Goal: Contribute content: Contribute content

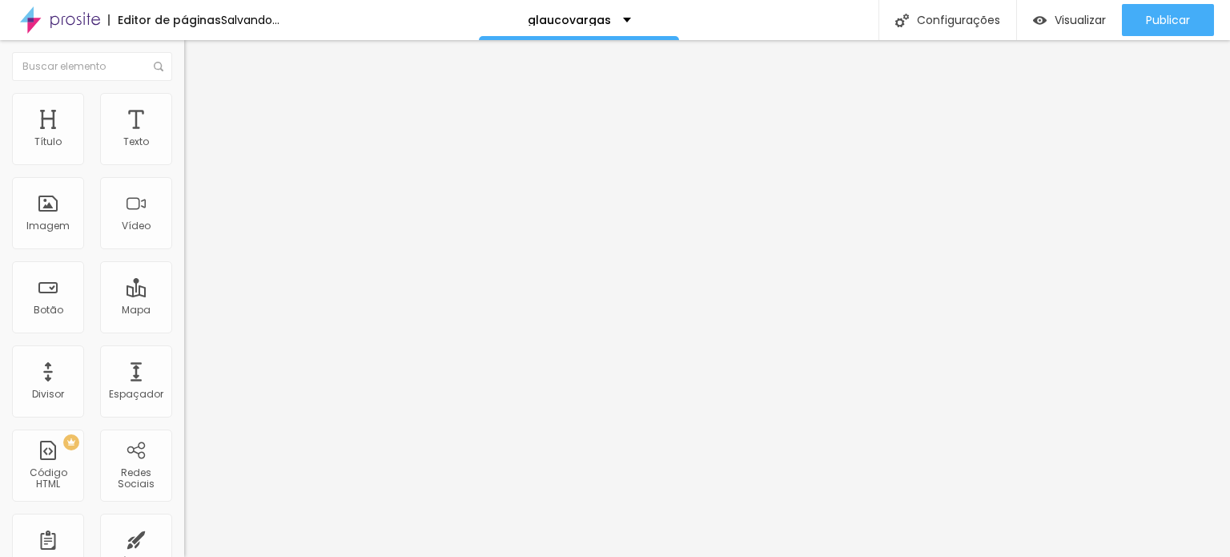
click at [184, 138] on span "Trocar imagem" at bounding box center [227, 131] width 87 height 14
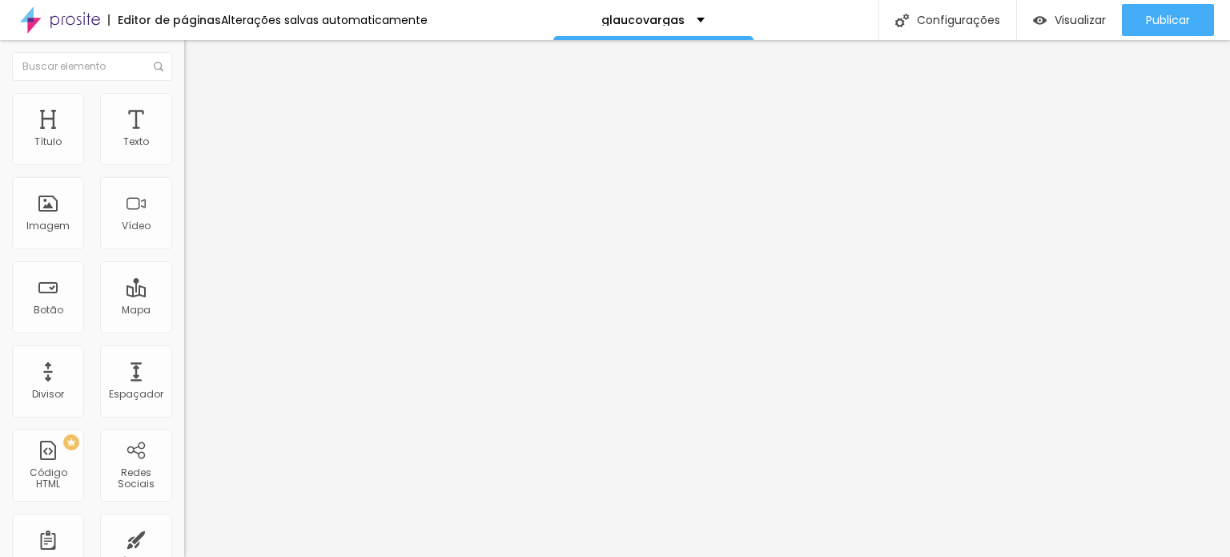
click at [184, 138] on span "Trocar imagem" at bounding box center [227, 131] width 87 height 14
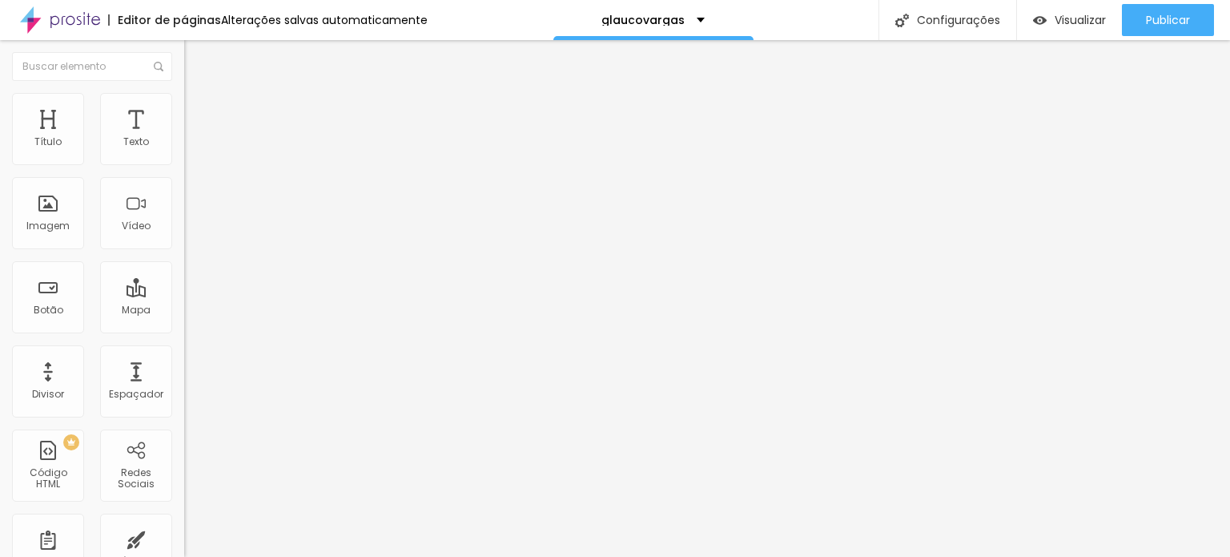
click at [184, 138] on span "Trocar imagem" at bounding box center [227, 131] width 87 height 14
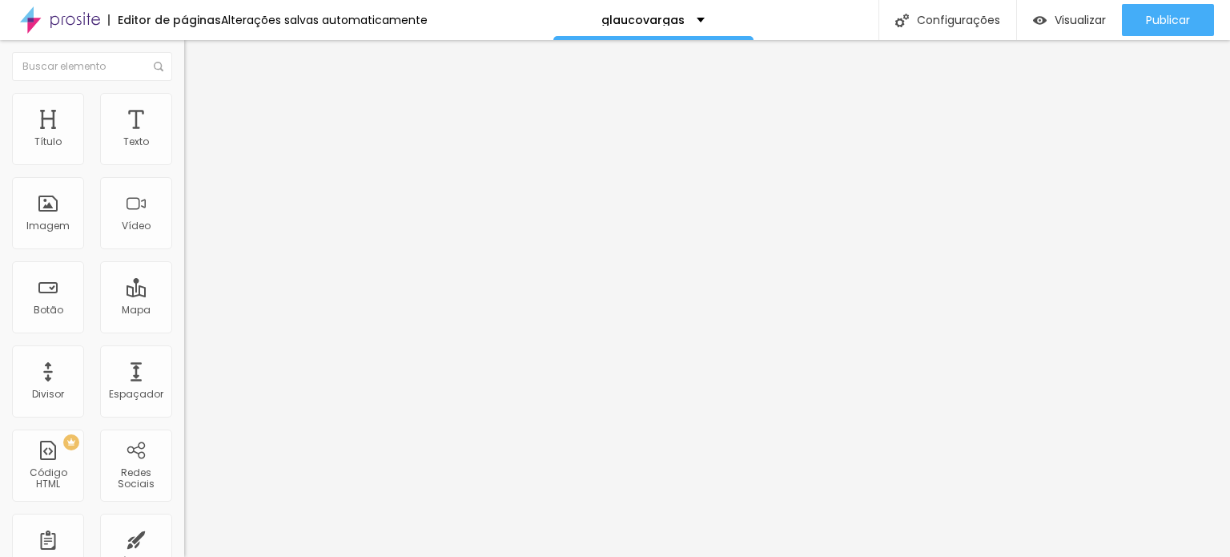
click at [184, 138] on span "Trocar imagem" at bounding box center [227, 131] width 87 height 14
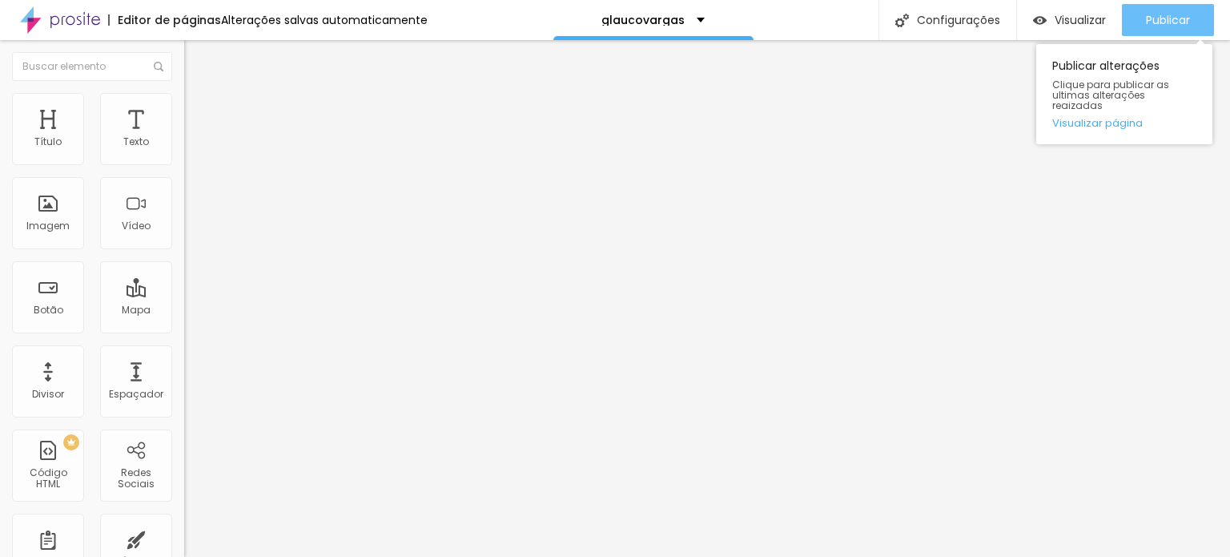
click at [1162, 24] on span "Publicar" at bounding box center [1168, 20] width 44 height 13
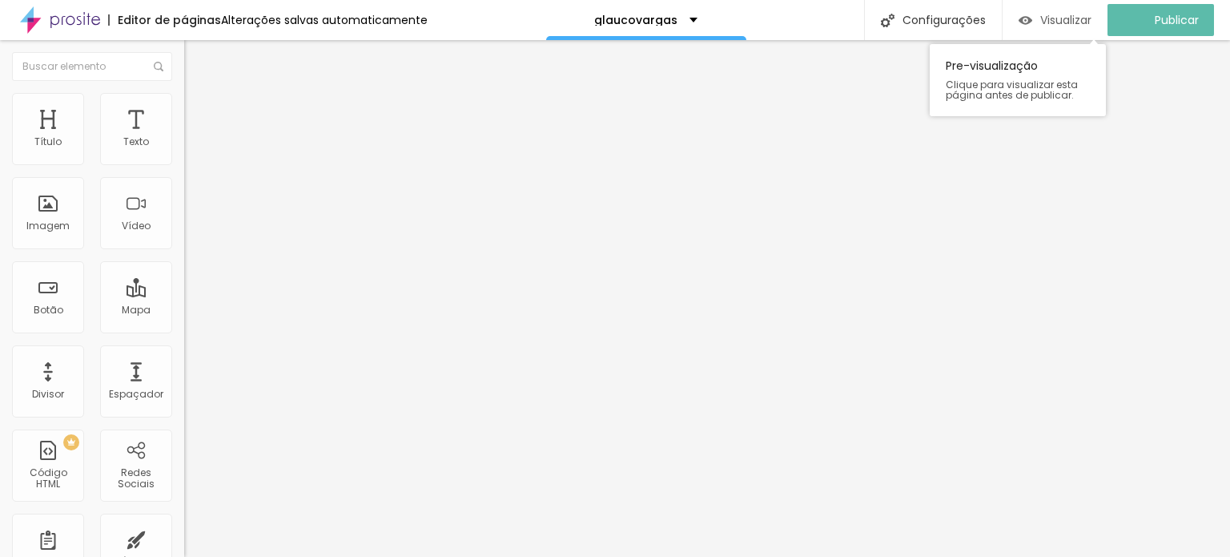
click at [1067, 28] on div "Visualizar" at bounding box center [1055, 20] width 73 height 32
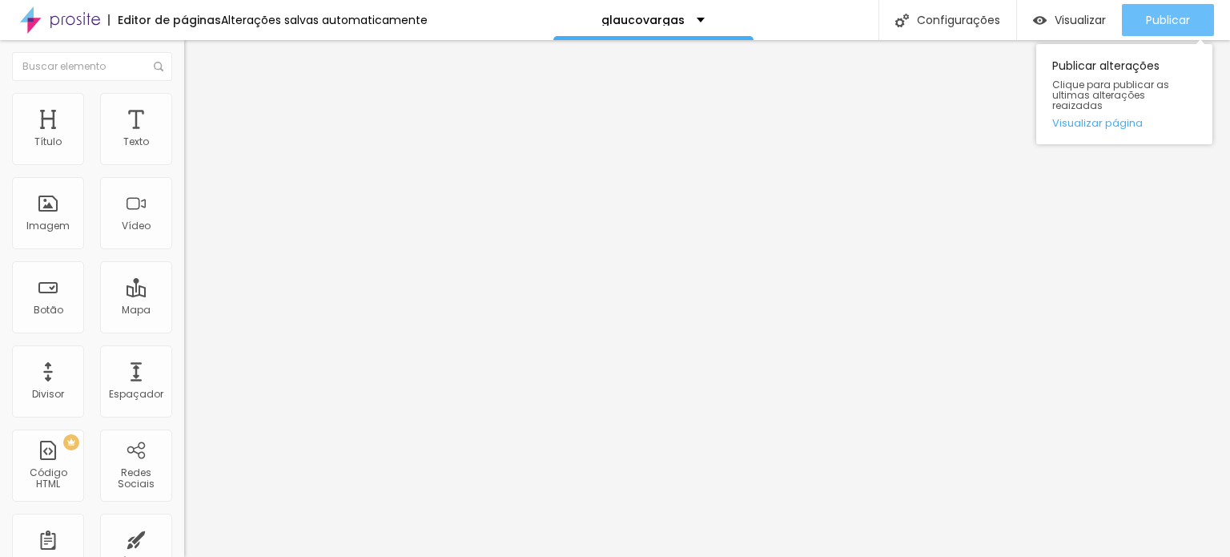
click at [1177, 25] on span "Publicar" at bounding box center [1168, 20] width 44 height 13
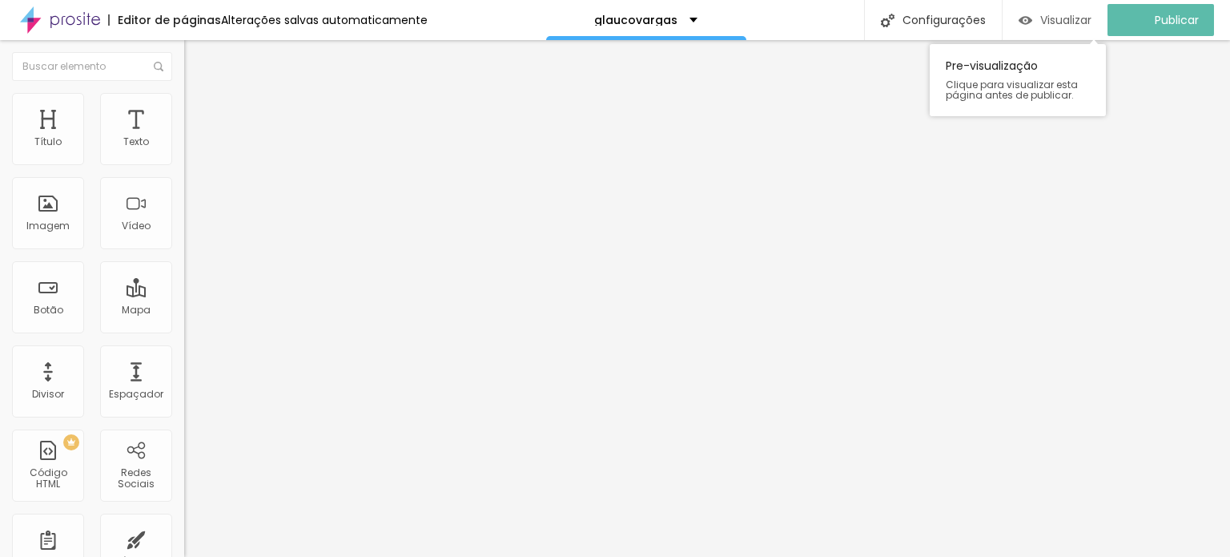
click at [1069, 19] on span "Visualizar" at bounding box center [1066, 20] width 51 height 13
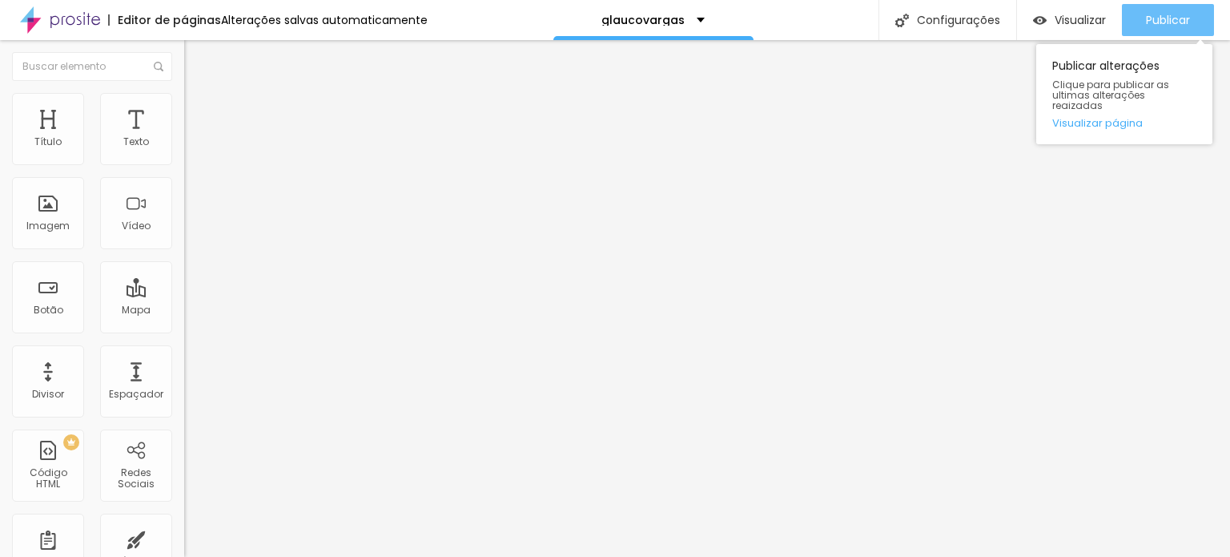
click at [1162, 19] on span "Publicar" at bounding box center [1168, 20] width 44 height 13
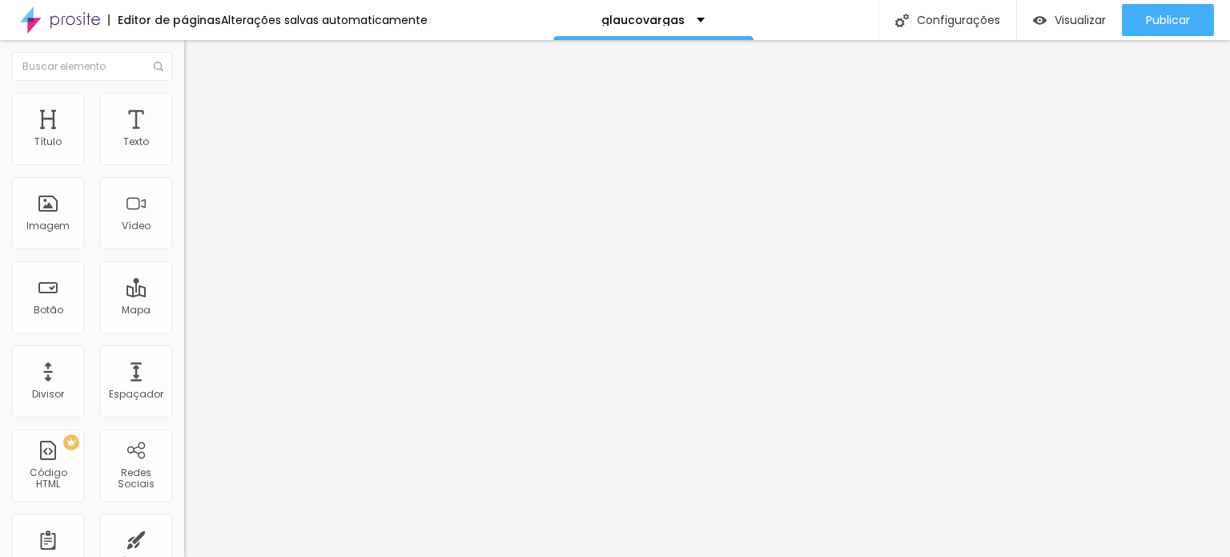
click at [184, 328] on input "[URL][DOMAIN_NAME]" at bounding box center [280, 320] width 192 height 16
click at [184, 328] on input "https://" at bounding box center [280, 320] width 192 height 16
paste input "[URL][DOMAIN_NAME]"
type input "https://[URL][DOMAIN_NAME]"
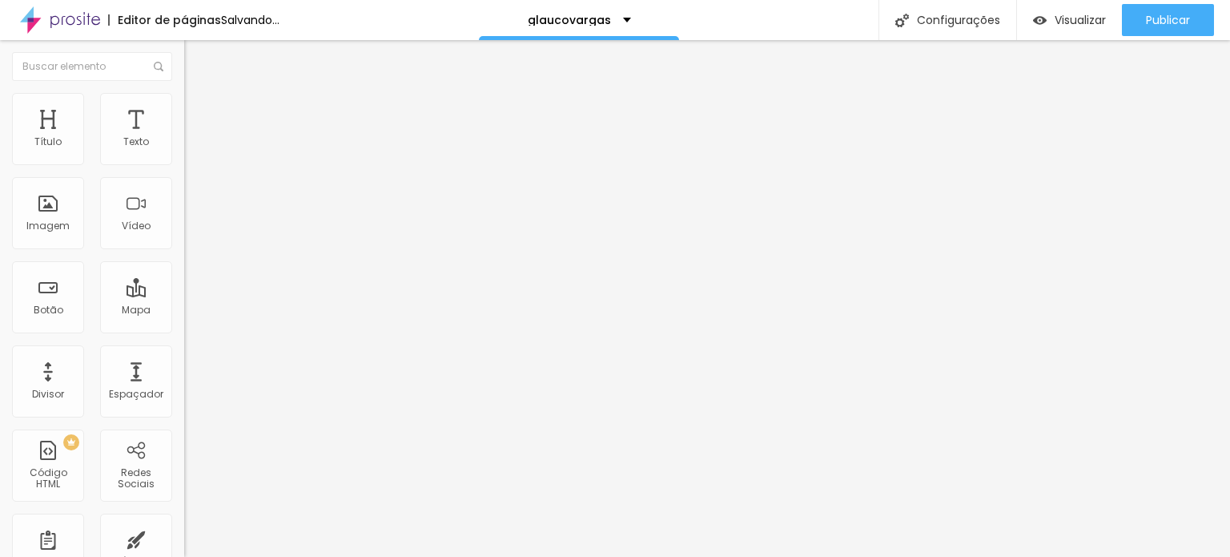
scroll to position [0, 0]
click at [184, 138] on span "Trocar imagem" at bounding box center [227, 131] width 87 height 14
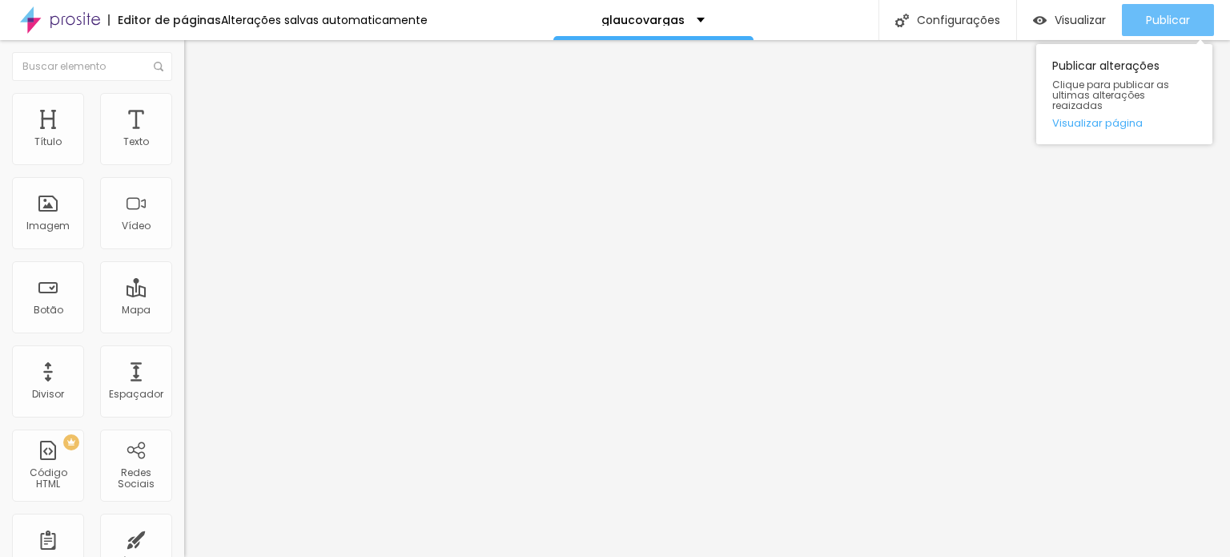
click at [1166, 19] on span "Publicar" at bounding box center [1168, 20] width 44 height 13
